Goal: Find specific page/section: Find specific page/section

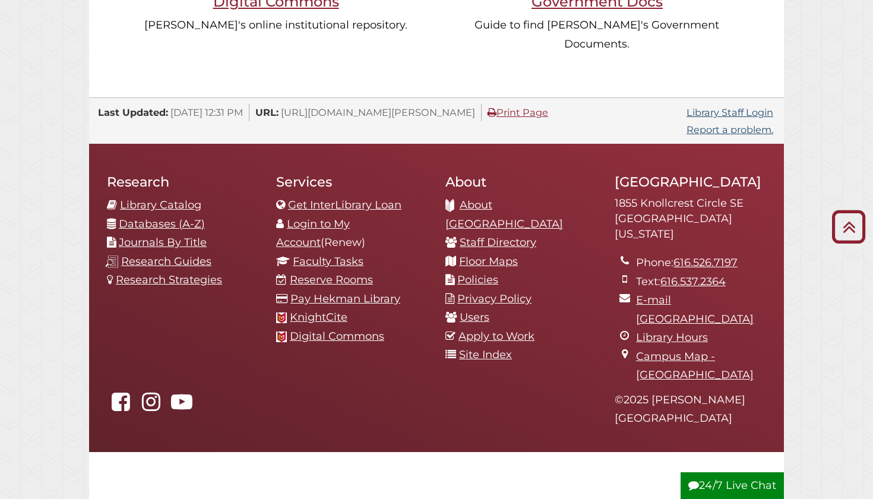
scroll to position [1216, 0]
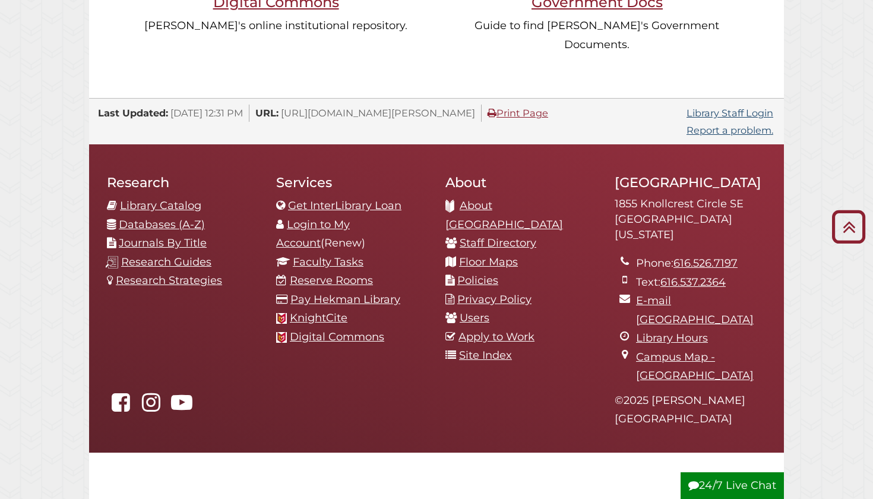
click at [180, 218] on link "Databases (A-Z)" at bounding box center [162, 224] width 86 height 13
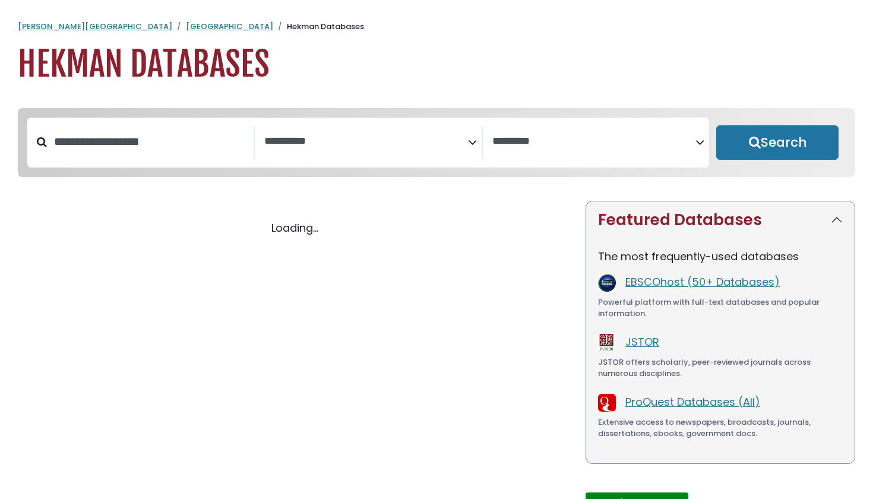
select select "Database Subject Filter"
select select "Database Vendors Filter"
select select "Database Subject Filter"
select select "Database Vendors Filter"
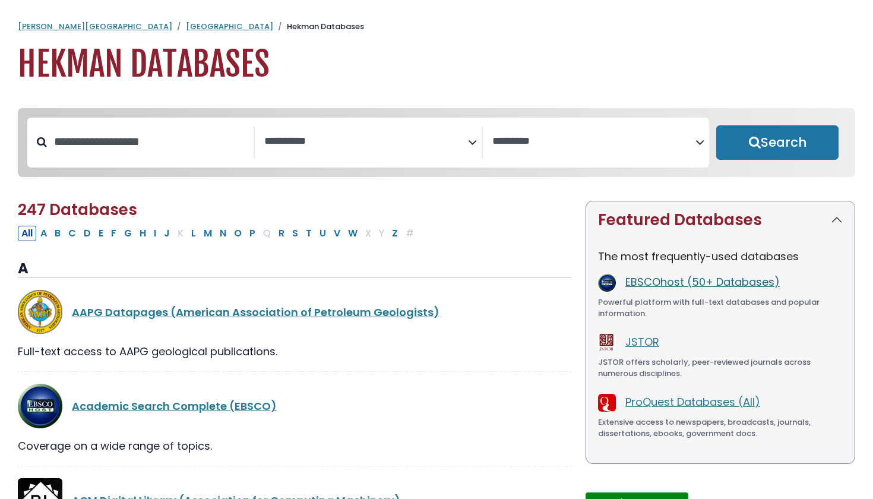
click at [654, 279] on link "EBSCOhost (50+ Databases)" at bounding box center [702, 281] width 154 height 15
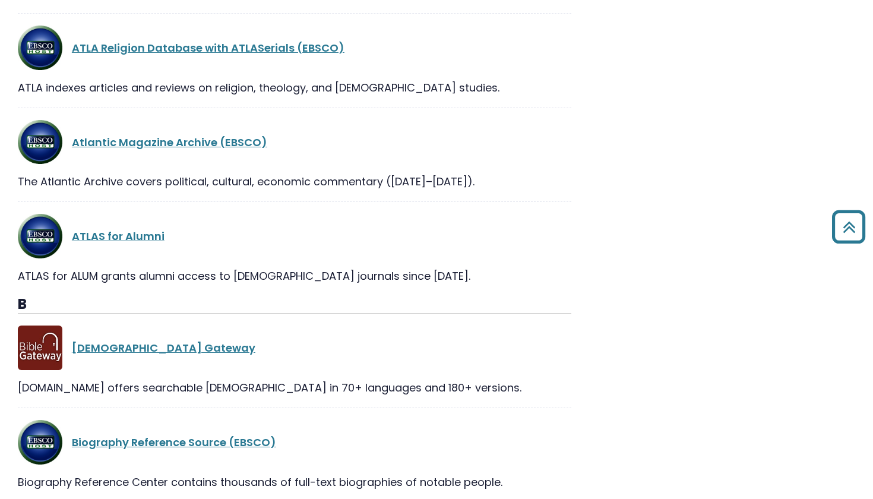
scroll to position [3277, 0]
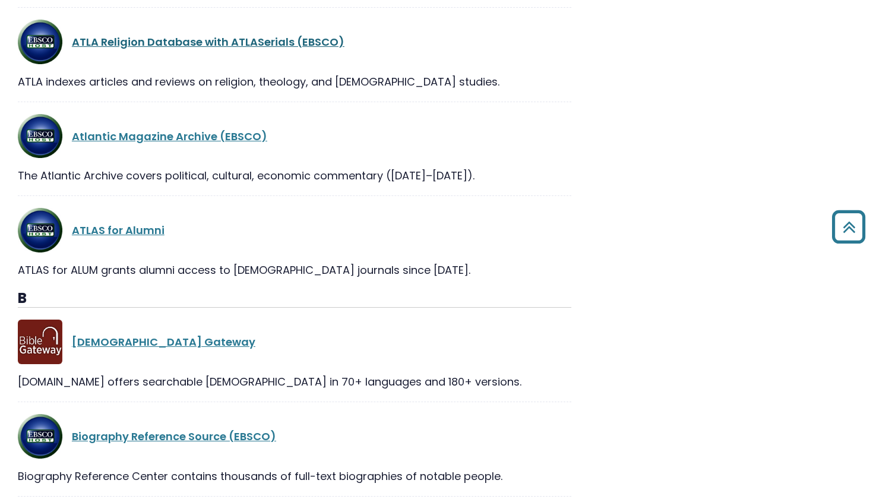
click at [212, 47] on link "ATLA Religion Database with ATLASerials (EBSCO)" at bounding box center [208, 41] width 273 height 15
